Goal: Task Accomplishment & Management: Manage account settings

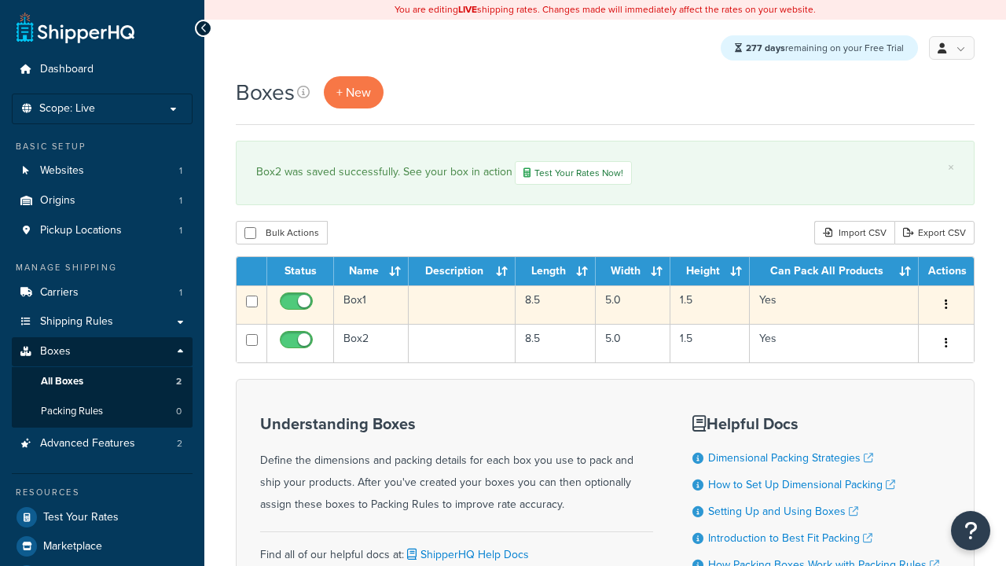
click at [945, 307] on icon "button" at bounding box center [946, 304] width 3 height 11
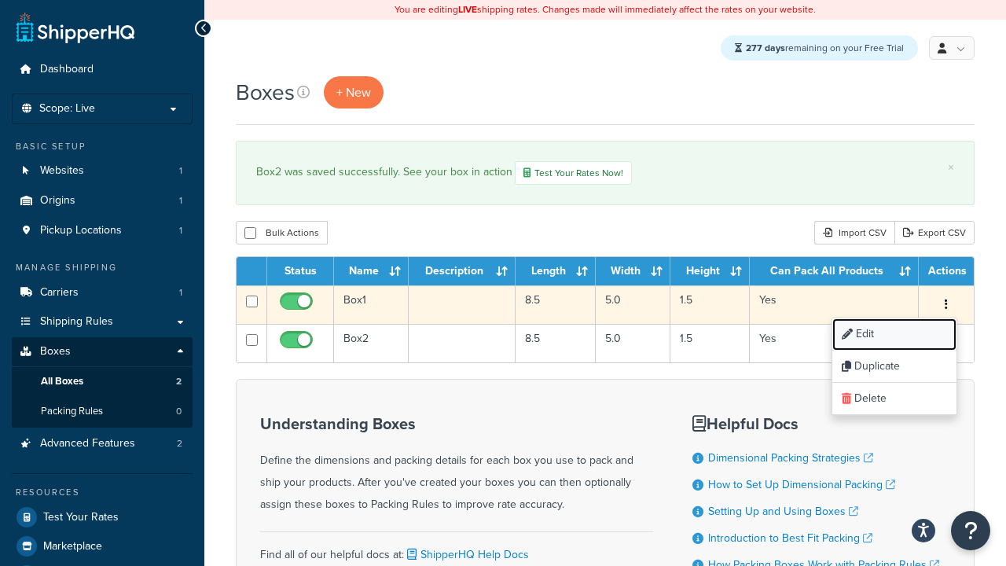
click at [893, 336] on link "Edit" at bounding box center [894, 334] width 124 height 32
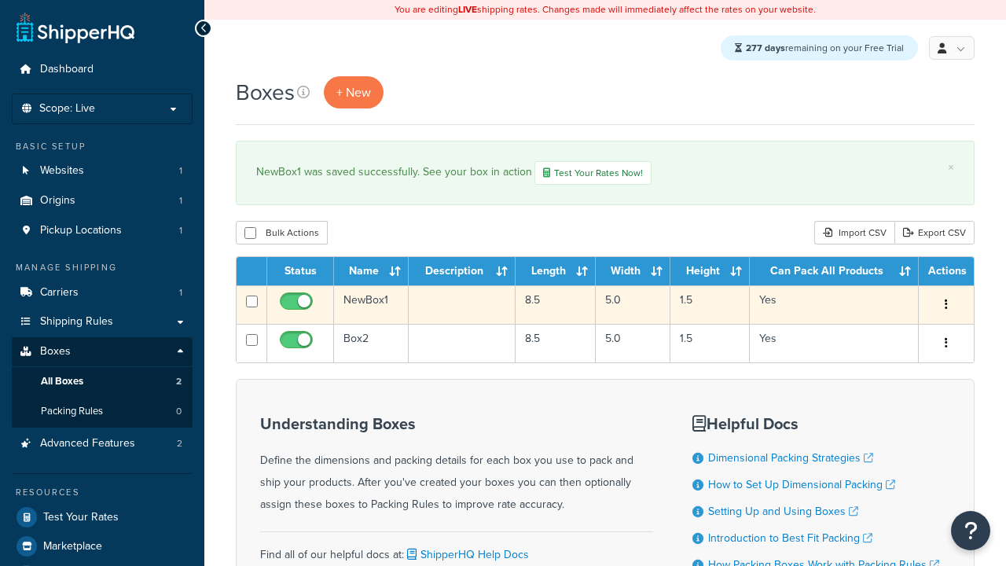
click at [945, 307] on icon "button" at bounding box center [946, 304] width 3 height 11
click at [0, 0] on link "Duplicate" at bounding box center [0, 0] width 0 height 0
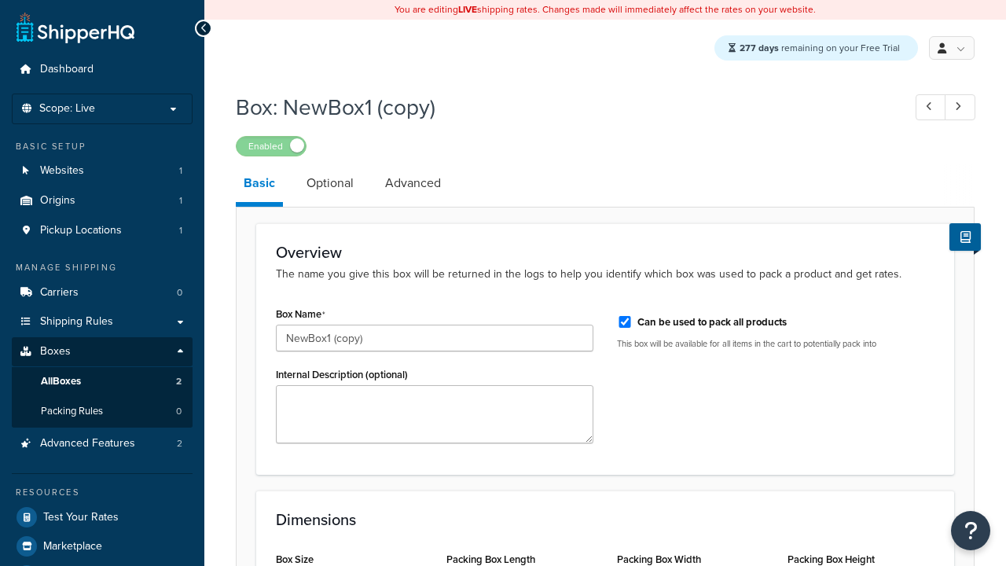
select select "usps_small"
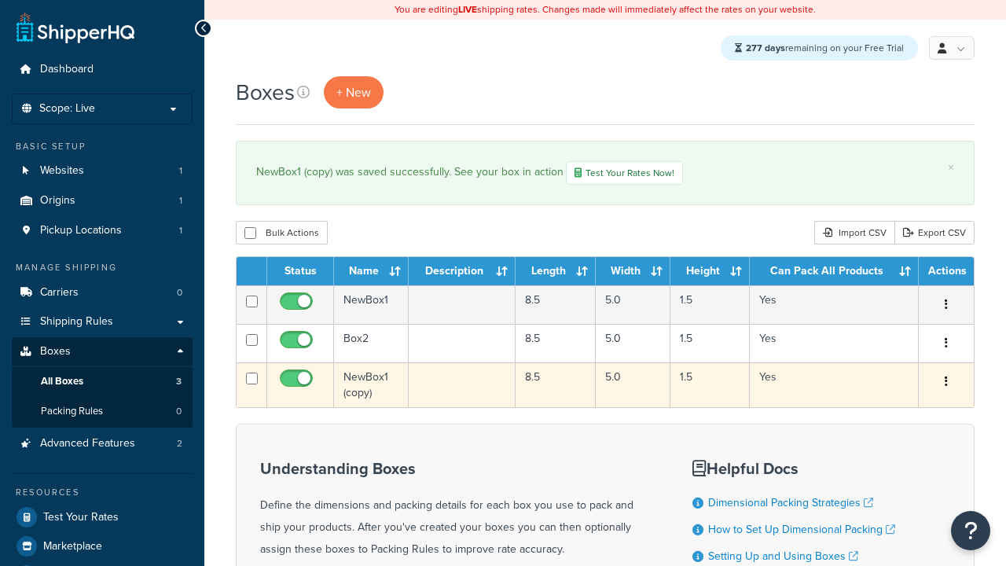
click at [945, 384] on icon "button" at bounding box center [946, 381] width 3 height 11
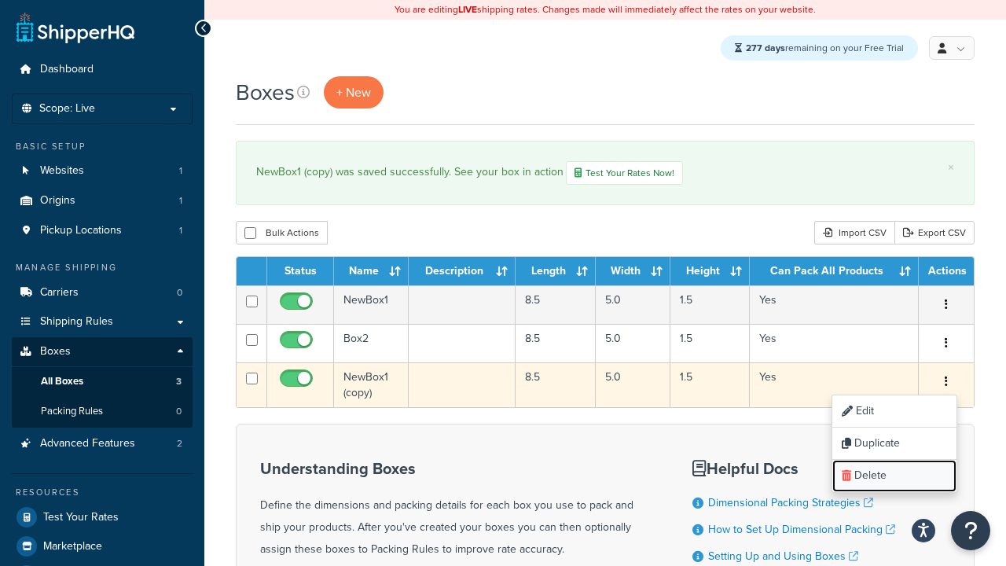
click at [893, 478] on link "Delete" at bounding box center [894, 476] width 124 height 32
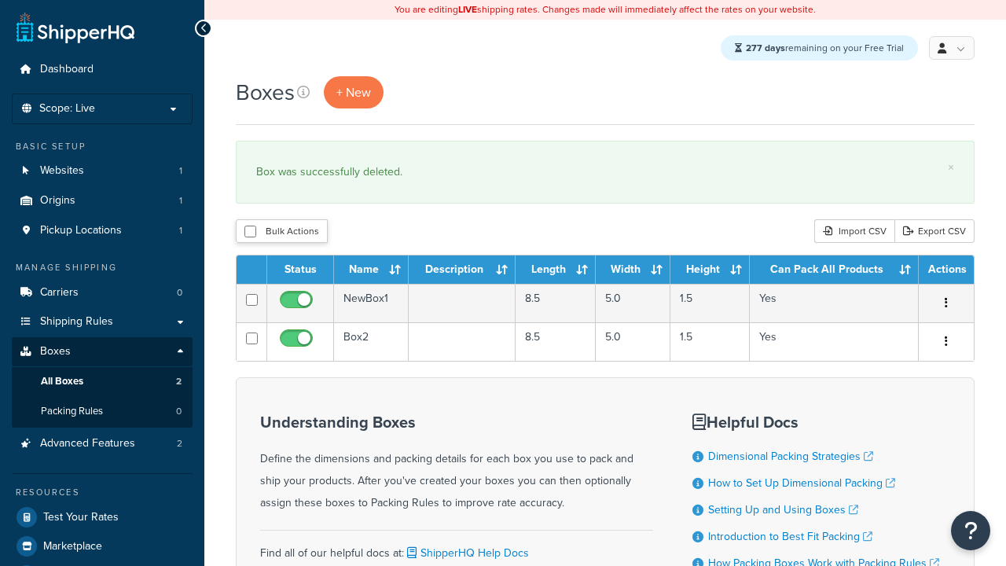
click at [250, 233] on input "checkbox" at bounding box center [250, 232] width 12 height 12
checkbox input "true"
click at [0, 0] on button "Delete" at bounding box center [0, 0] width 0 height 0
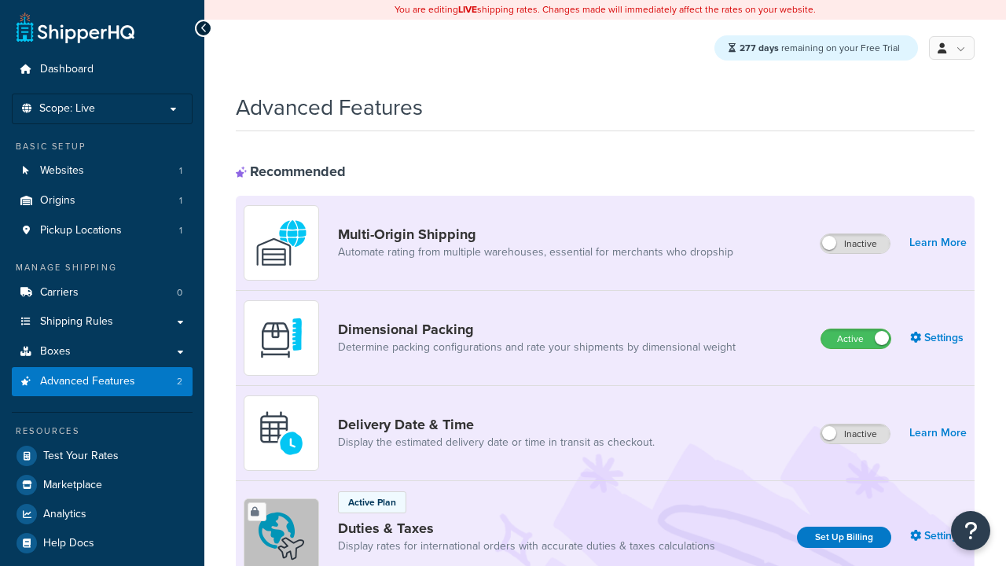
click at [856, 339] on label "Active" at bounding box center [855, 338] width 69 height 19
